Goal: Task Accomplishment & Management: Manage account settings

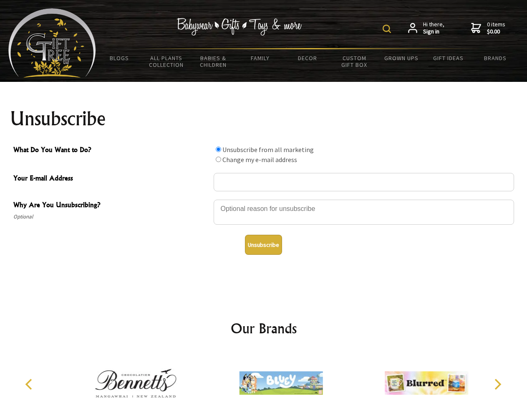
click at [388, 29] on img at bounding box center [387, 29] width 8 height 8
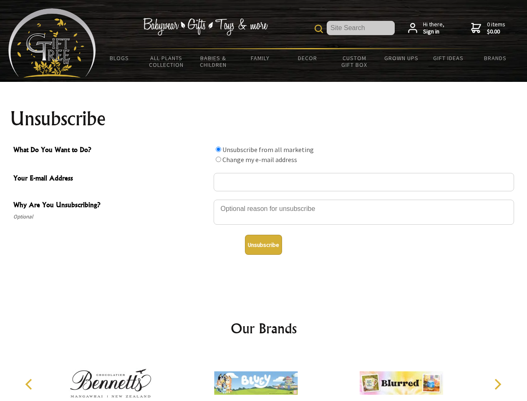
click at [264, 199] on div at bounding box center [364, 213] width 300 height 29
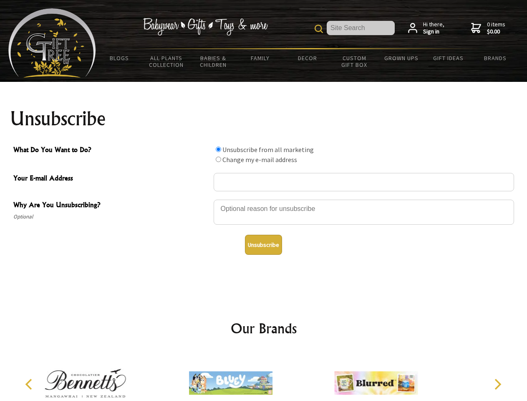
click at [218, 149] on input "What Do You Want to Do?" at bounding box center [218, 148] width 5 height 5
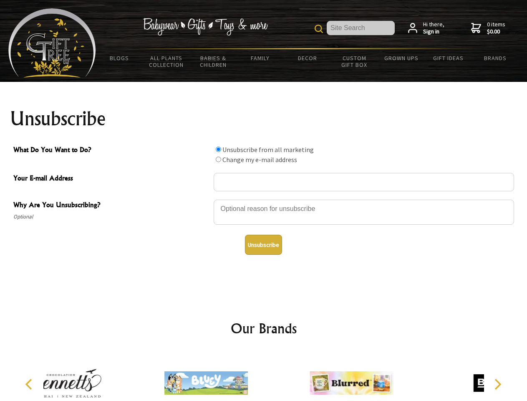
click at [218, 159] on input "What Do You Want to Do?" at bounding box center [218, 158] width 5 height 5
radio input "true"
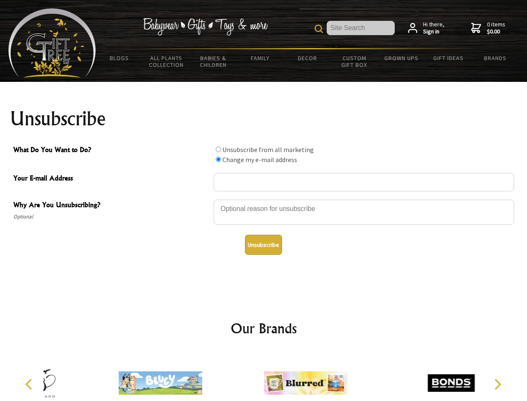
click at [263, 244] on button "Unsubscribe" at bounding box center [263, 244] width 37 height 20
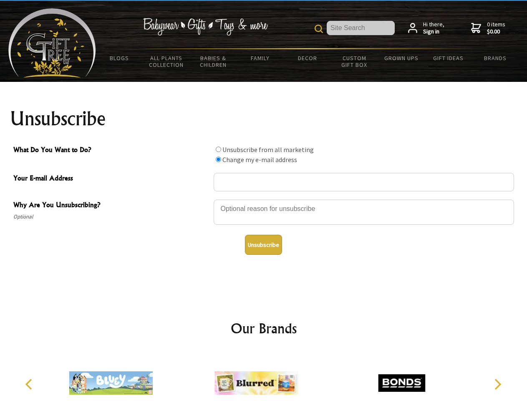
click at [264, 376] on img at bounding box center [255, 382] width 83 height 63
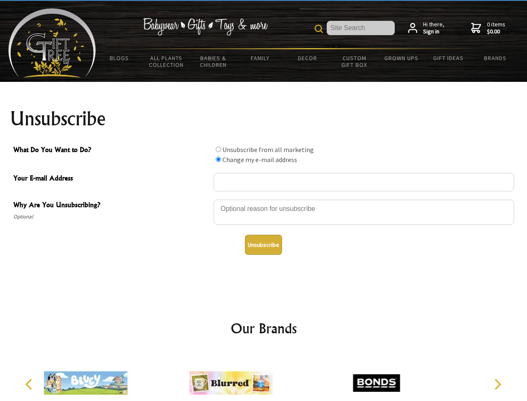
click at [30, 384] on icon "Previous" at bounding box center [29, 383] width 11 height 11
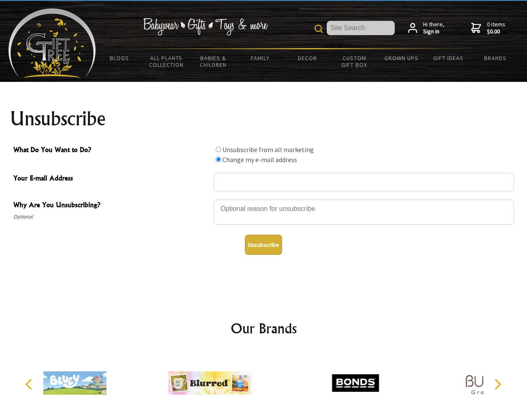
click at [497, 384] on icon "Next" at bounding box center [496, 383] width 11 height 11
